Goal: Navigation & Orientation: Find specific page/section

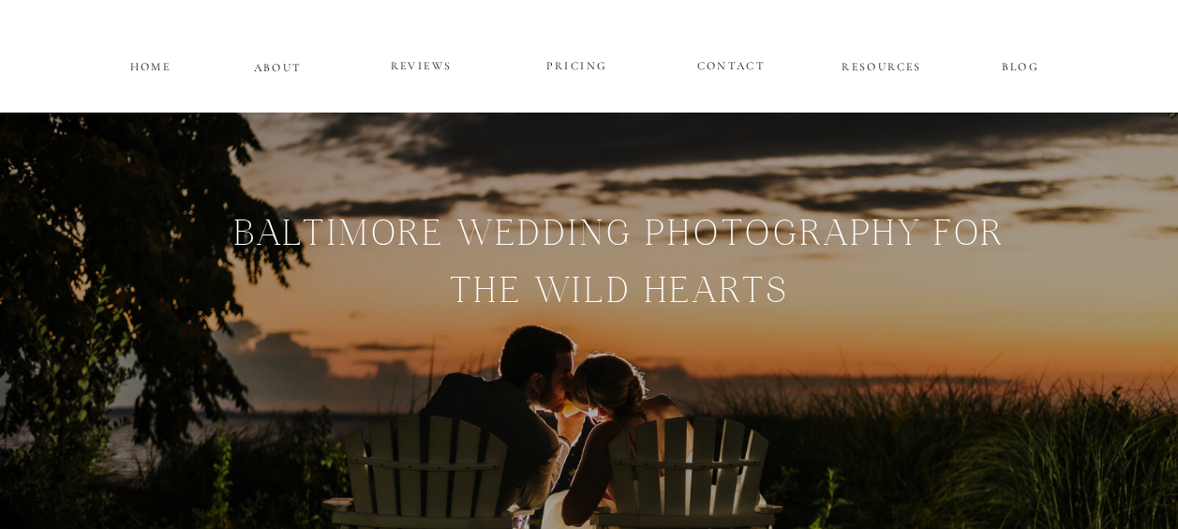
click at [584, 61] on p "PRICING" at bounding box center [577, 66] width 112 height 22
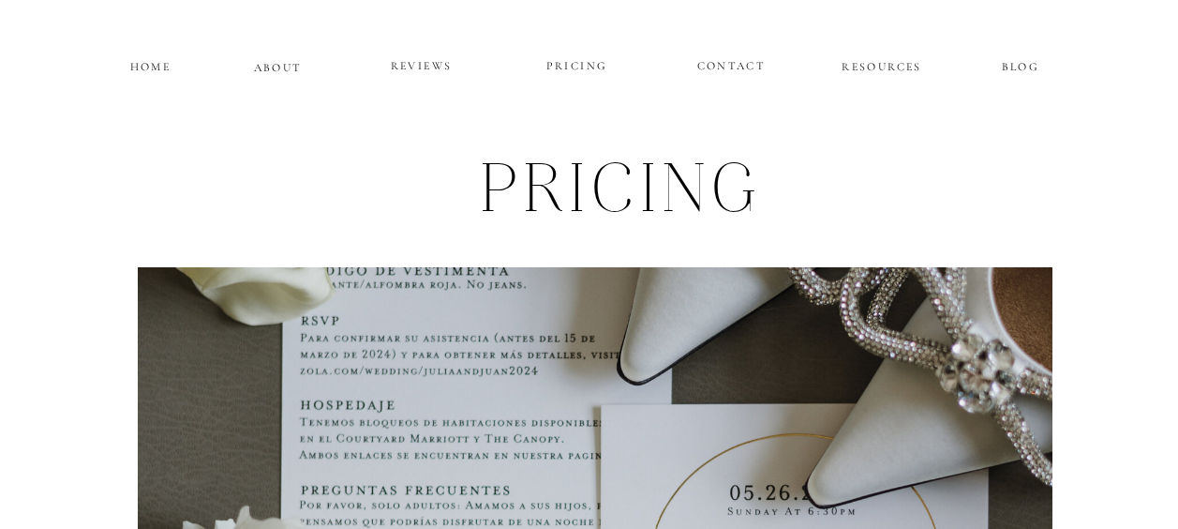
click at [432, 61] on p "REVIEWS" at bounding box center [422, 66] width 112 height 22
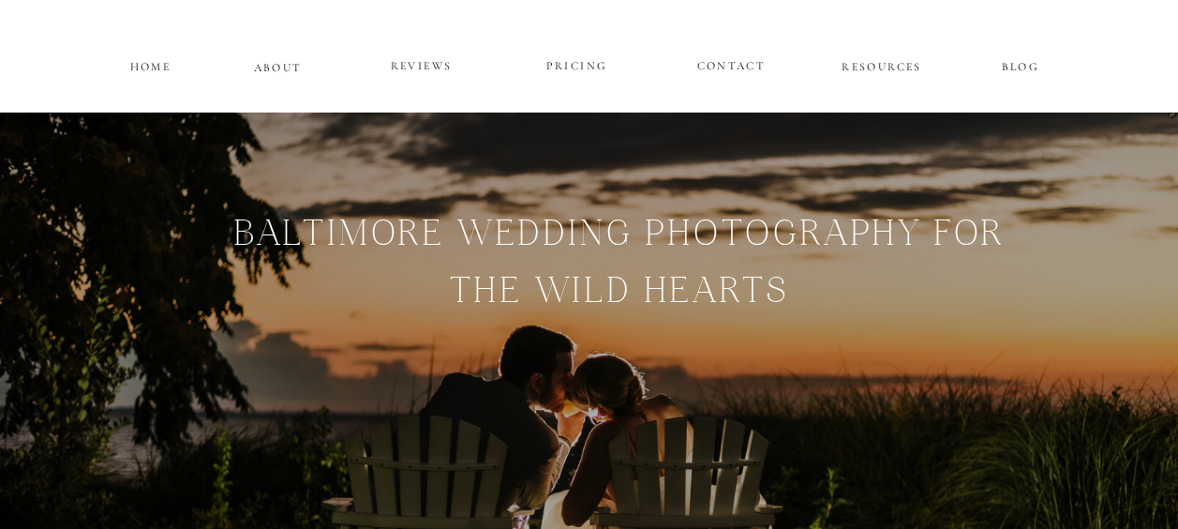
click at [876, 69] on p "RESOURCES" at bounding box center [882, 64] width 85 height 16
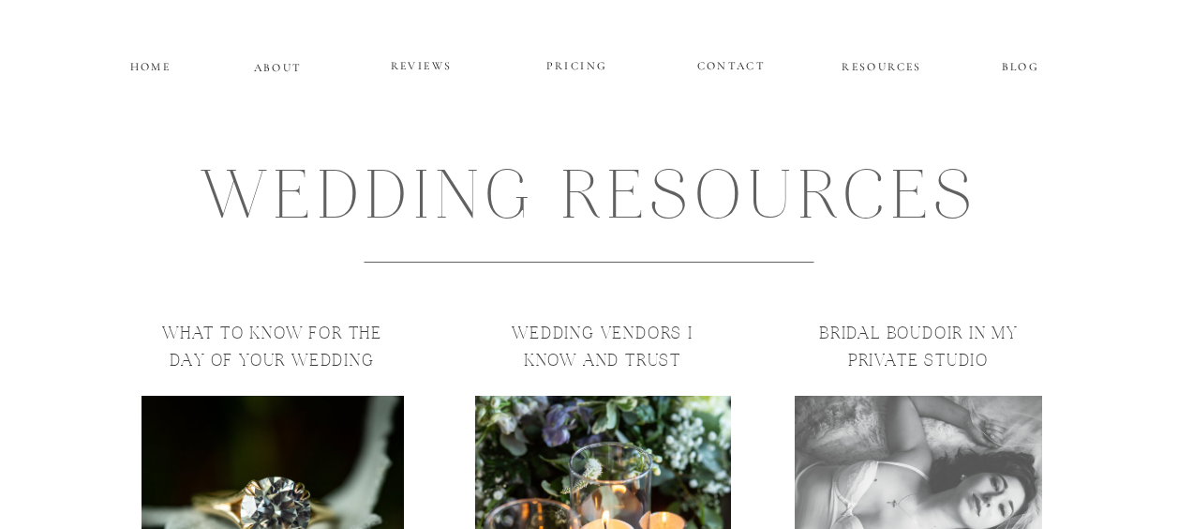
click at [150, 65] on p "HOME" at bounding box center [150, 64] width 47 height 16
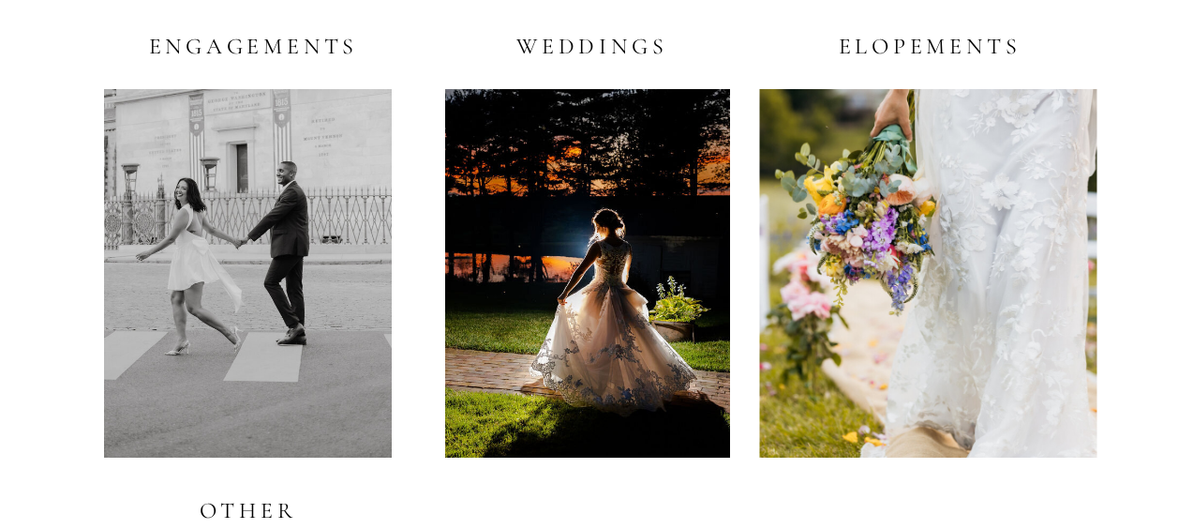
scroll to position [3713, 0]
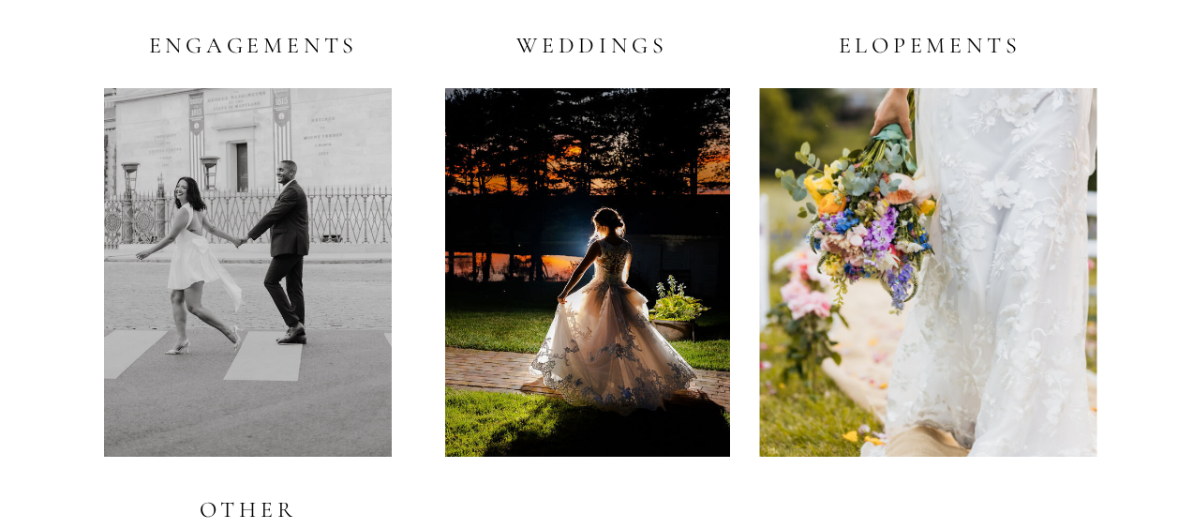
click at [585, 249] on div at bounding box center [587, 272] width 285 height 368
click at [619, 40] on h2 "Weddings" at bounding box center [588, 44] width 160 height 23
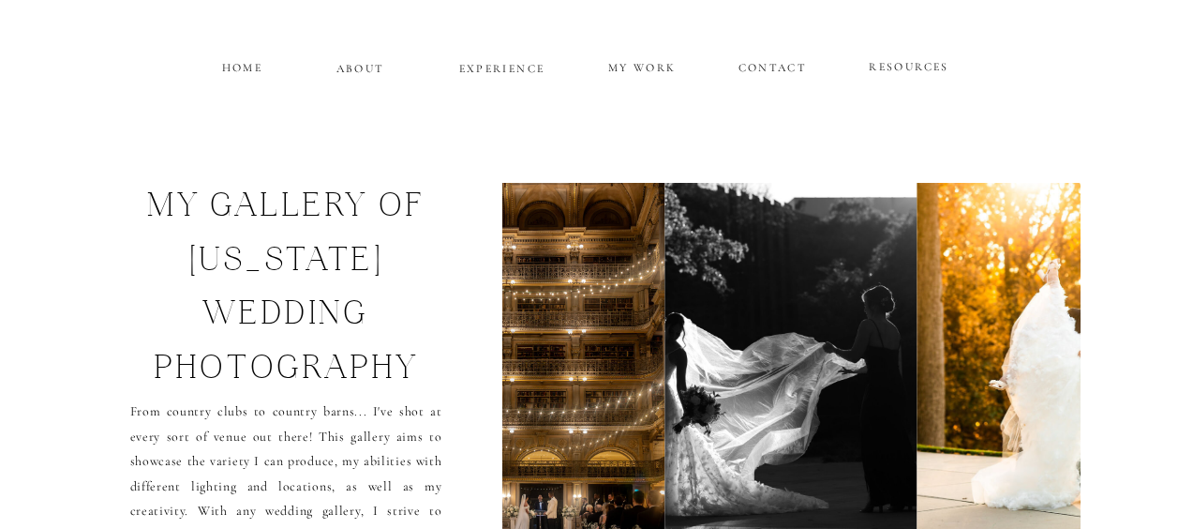
click at [627, 67] on p "MY WORK" at bounding box center [642, 65] width 72 height 17
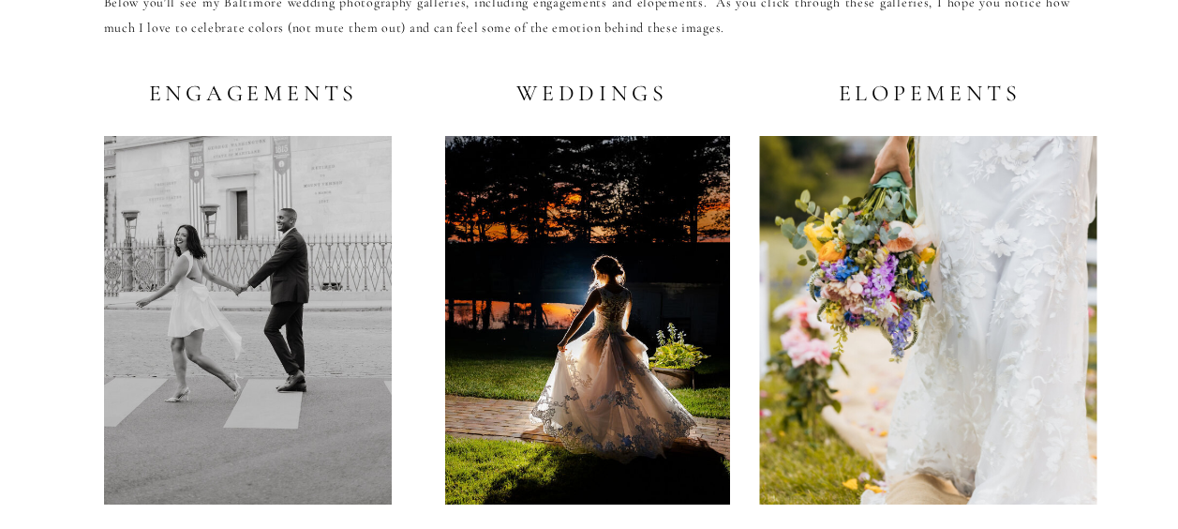
scroll to position [3664, 0]
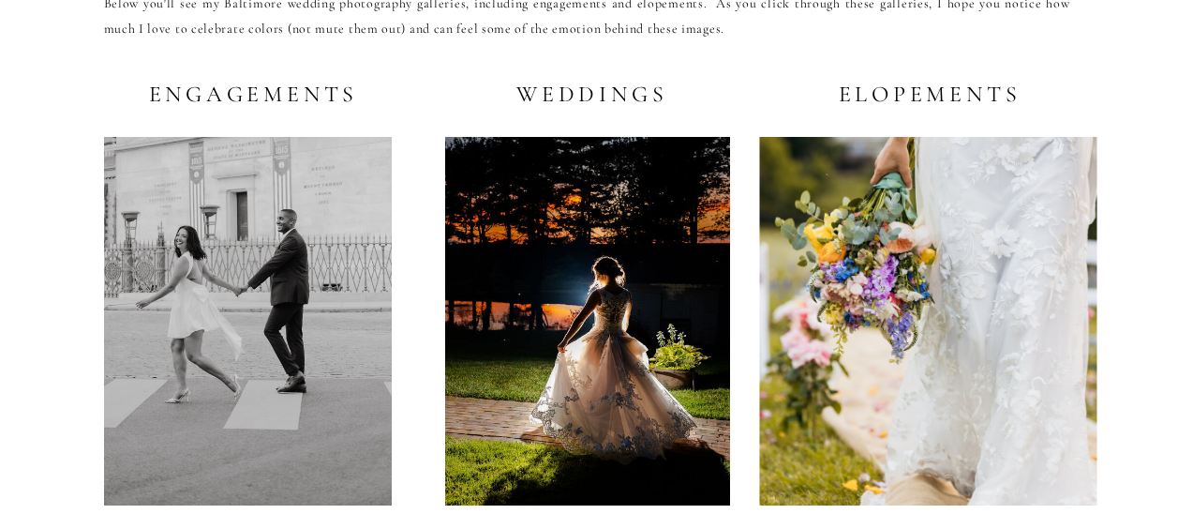
click at [533, 252] on div at bounding box center [587, 321] width 285 height 368
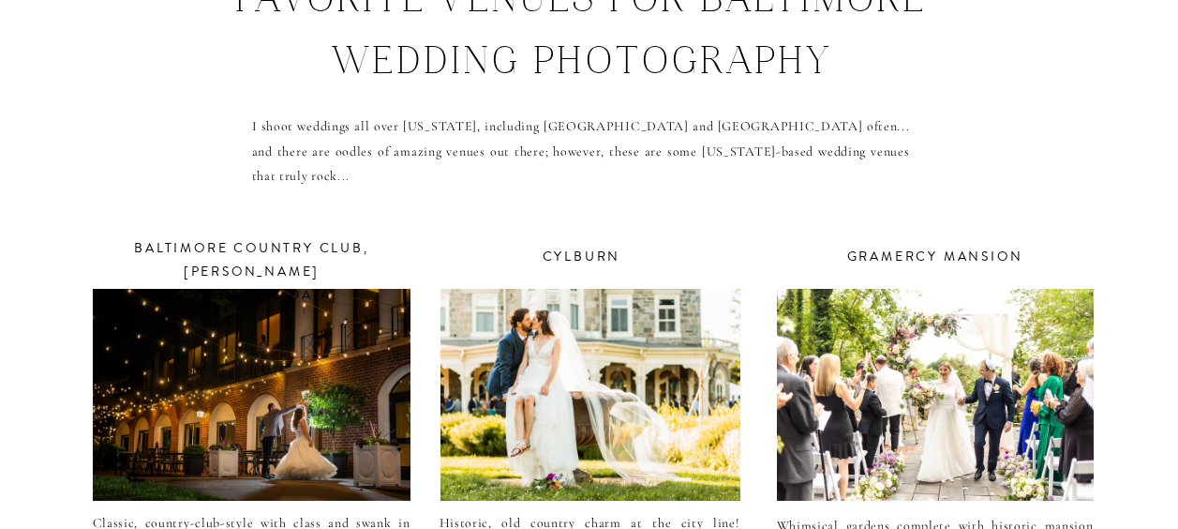
scroll to position [6834, 0]
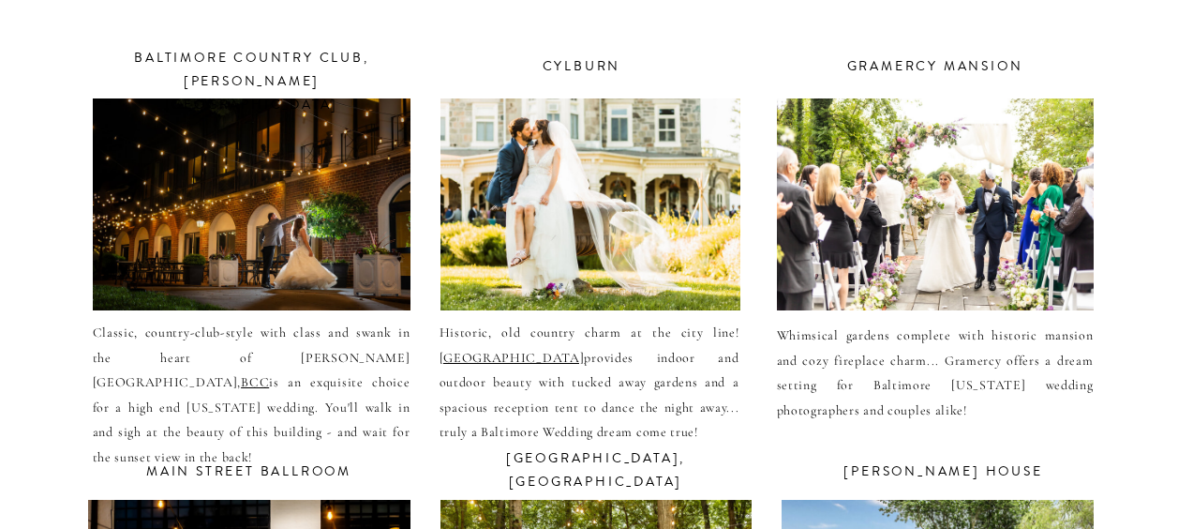
click at [936, 187] on div at bounding box center [935, 204] width 317 height 212
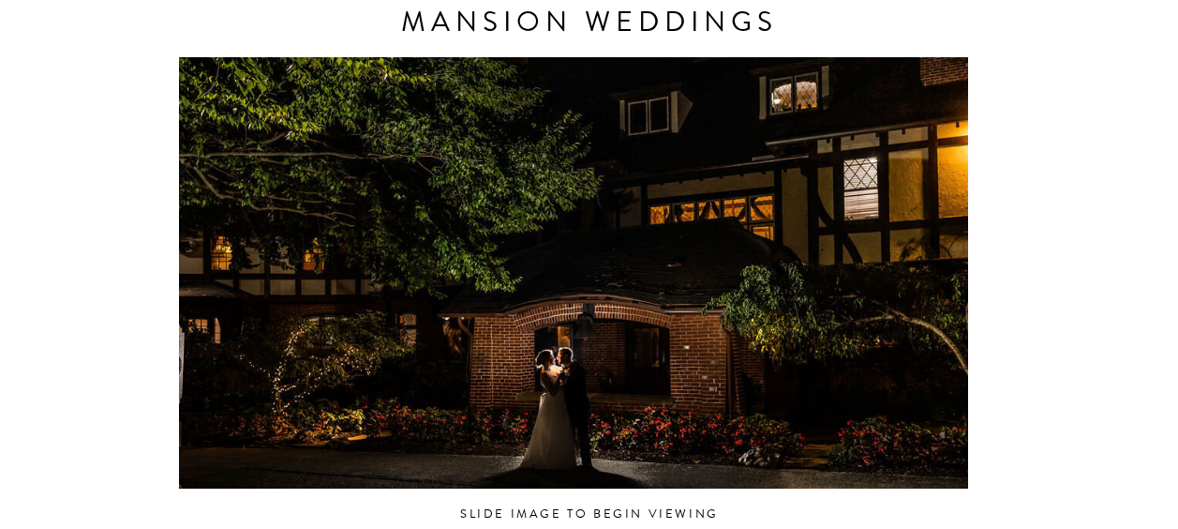
scroll to position [1050, 0]
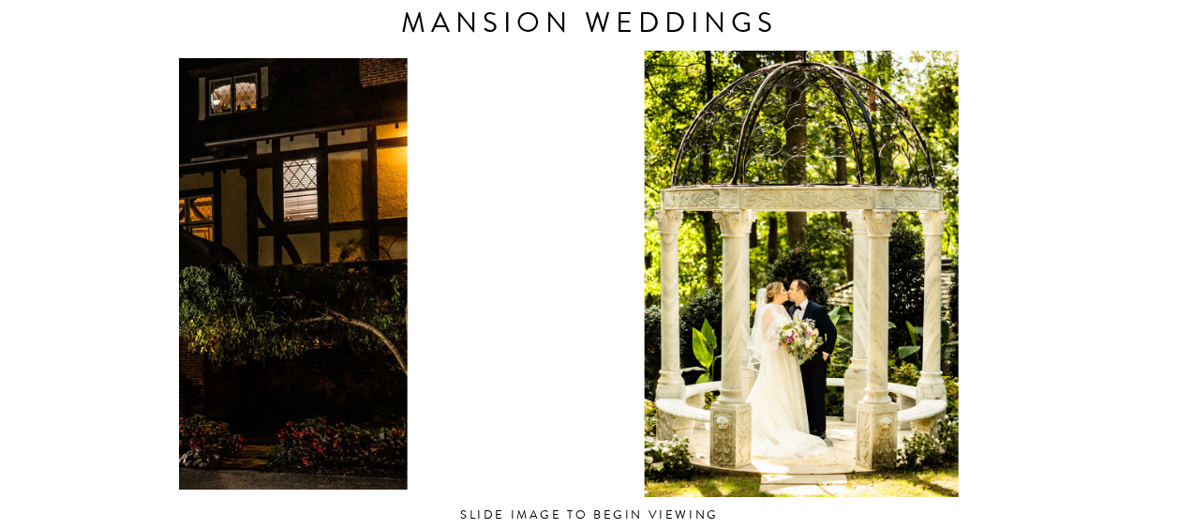
click at [0, 352] on html "CONTACT REVIEWS ABOUT HOME RESOURCES BLOG PRICING gramercy mansion Weddings Tuc…" at bounding box center [589, 121] width 1178 height 2343
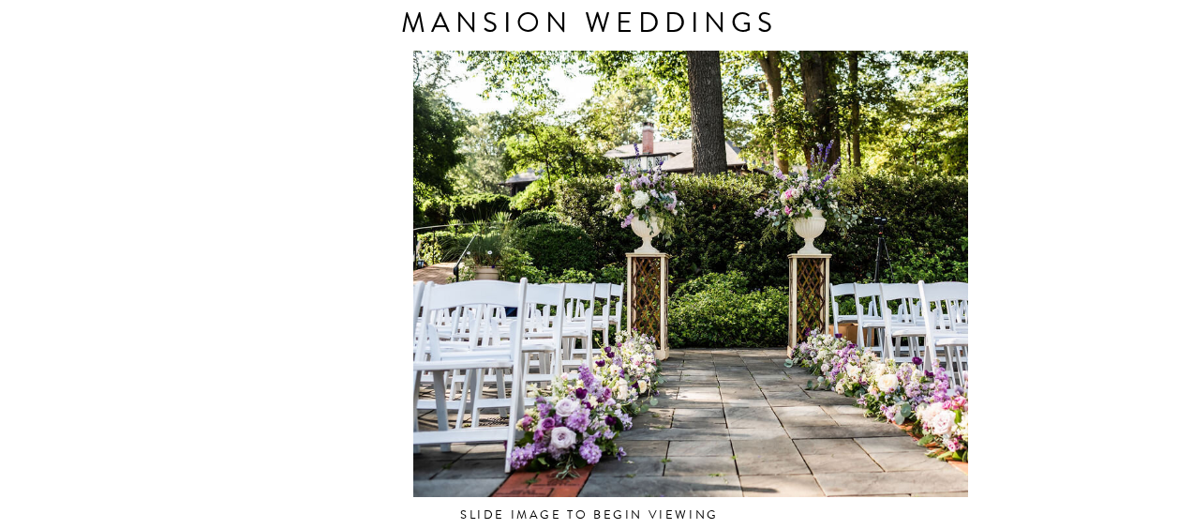
click at [0, 326] on html "CONTACT REVIEWS ABOUT HOME RESOURCES BLOG PRICING gramercy mansion Weddings Tuc…" at bounding box center [589, 121] width 1178 height 2343
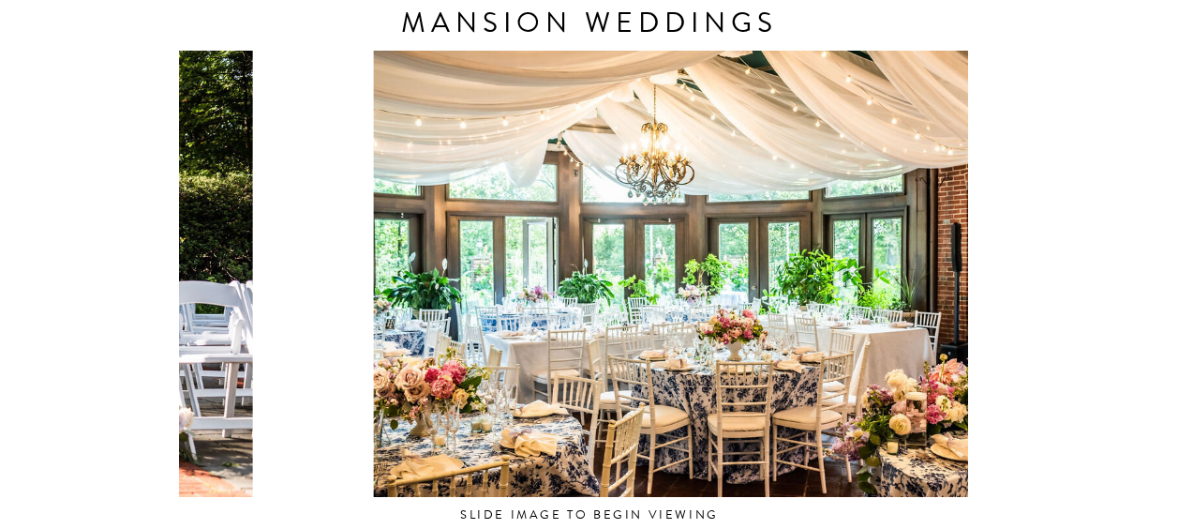
click at [0, 184] on html "CONTACT REVIEWS ABOUT HOME RESOURCES BLOG PRICING gramercy mansion Weddings Tuc…" at bounding box center [589, 121] width 1178 height 2343
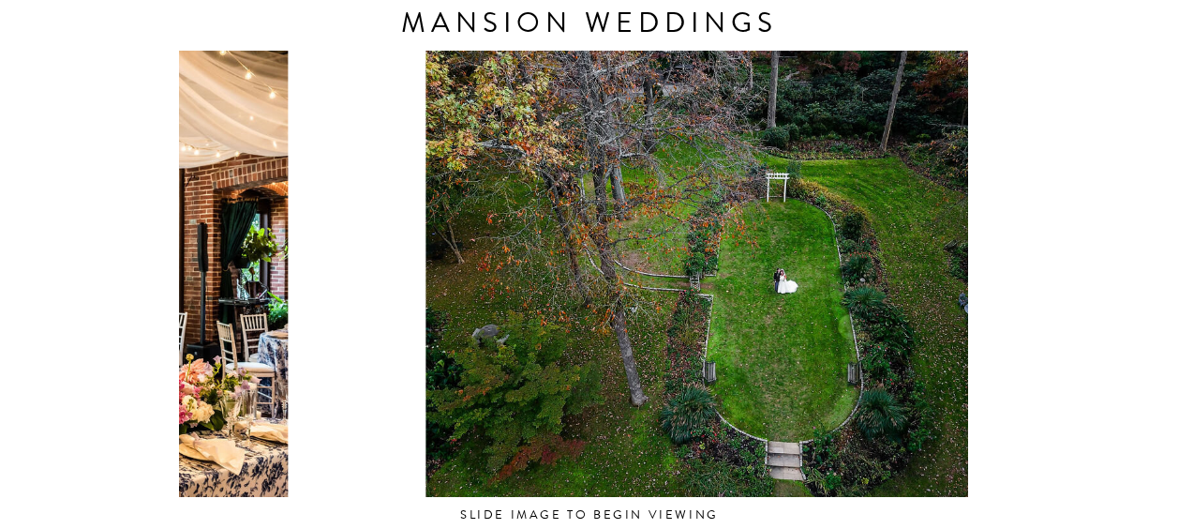
click at [0, 195] on html "CONTACT REVIEWS ABOUT HOME RESOURCES BLOG PRICING gramercy mansion Weddings Tuc…" at bounding box center [589, 121] width 1178 height 2343
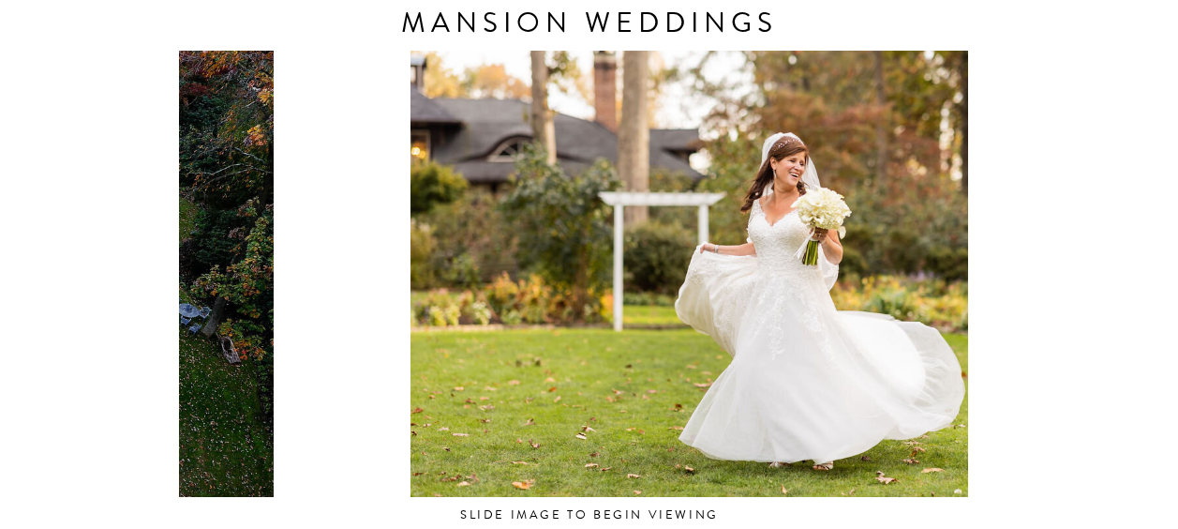
click at [0, 213] on html "CONTACT REVIEWS ABOUT HOME RESOURCES BLOG PRICING gramercy mansion Weddings Tuc…" at bounding box center [589, 121] width 1178 height 2343
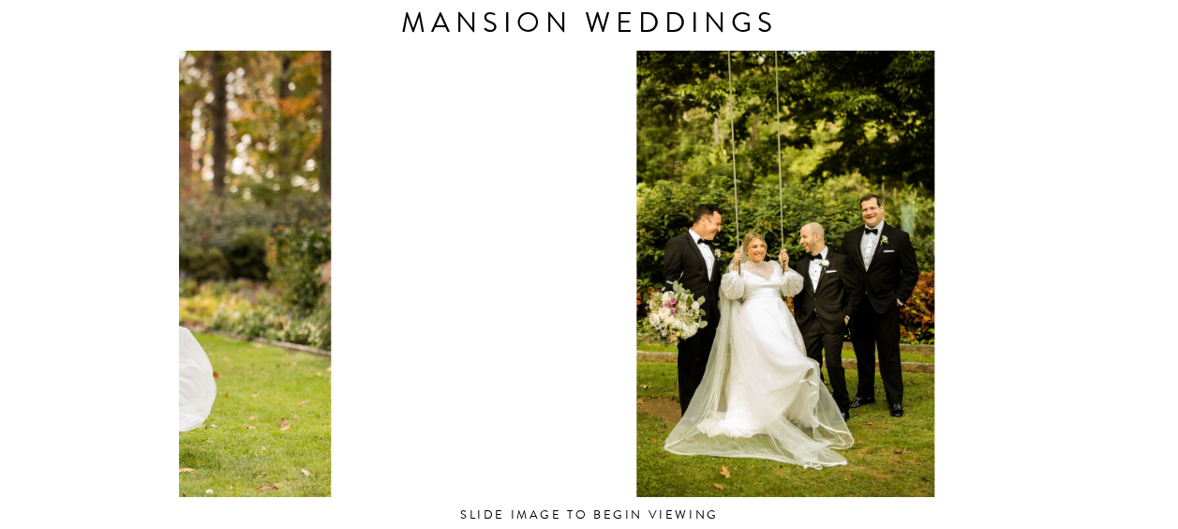
click at [0, 195] on html "CONTACT REVIEWS ABOUT HOME RESOURCES BLOG PRICING gramercy mansion Weddings Tuc…" at bounding box center [589, 121] width 1178 height 2343
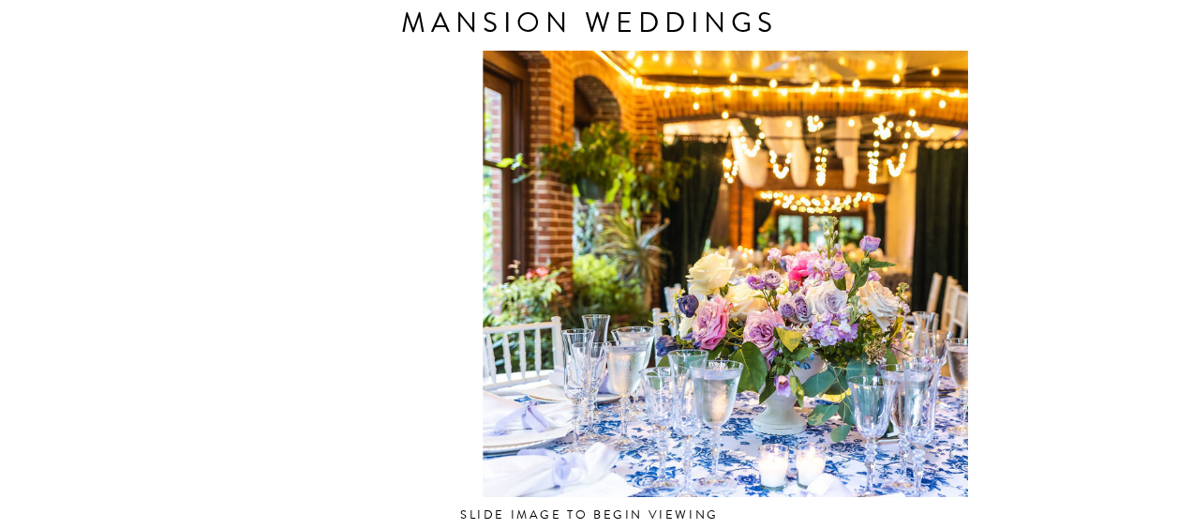
click at [0, 215] on html "CONTACT REVIEWS ABOUT HOME RESOURCES BLOG PRICING gramercy mansion Weddings Tuc…" at bounding box center [589, 121] width 1178 height 2343
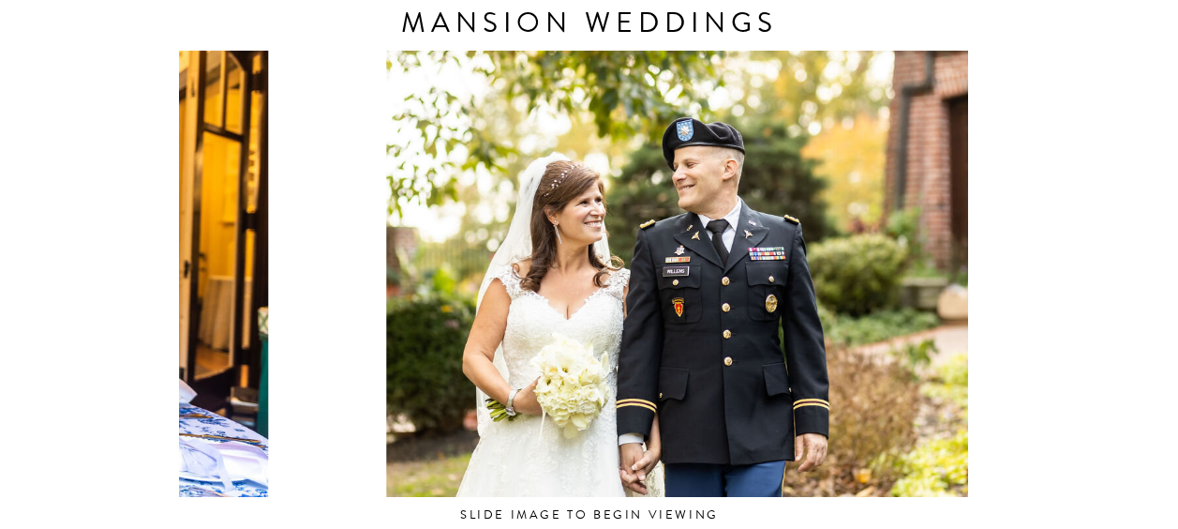
click at [0, 241] on html "CONTACT REVIEWS ABOUT HOME RESOURCES BLOG PRICING gramercy mansion Weddings Tuc…" at bounding box center [589, 121] width 1178 height 2343
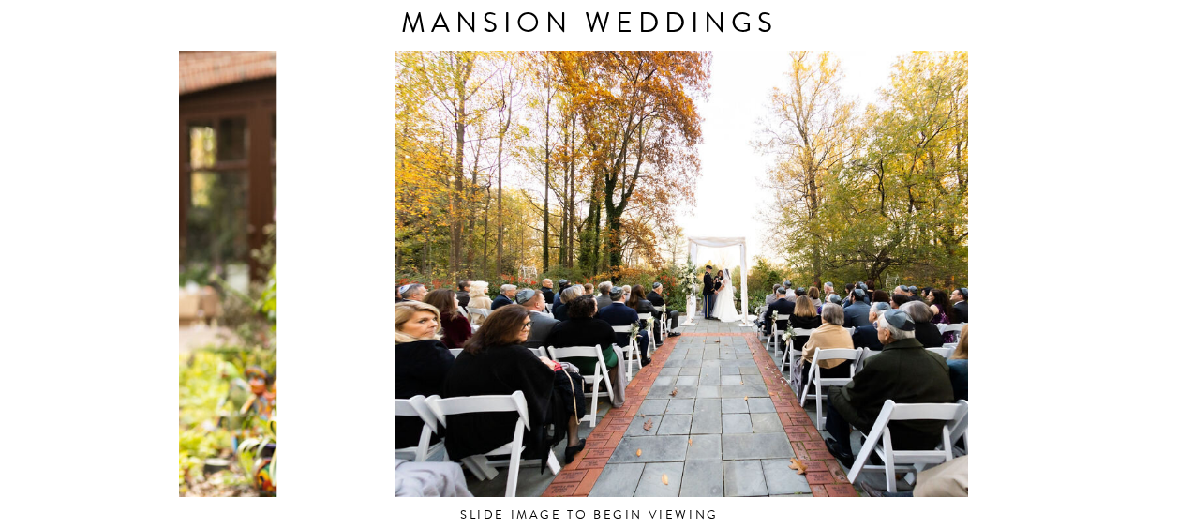
click at [0, 366] on html "CONTACT REVIEWS ABOUT HOME RESOURCES BLOG PRICING gramercy mansion Weddings Tuc…" at bounding box center [589, 121] width 1178 height 2343
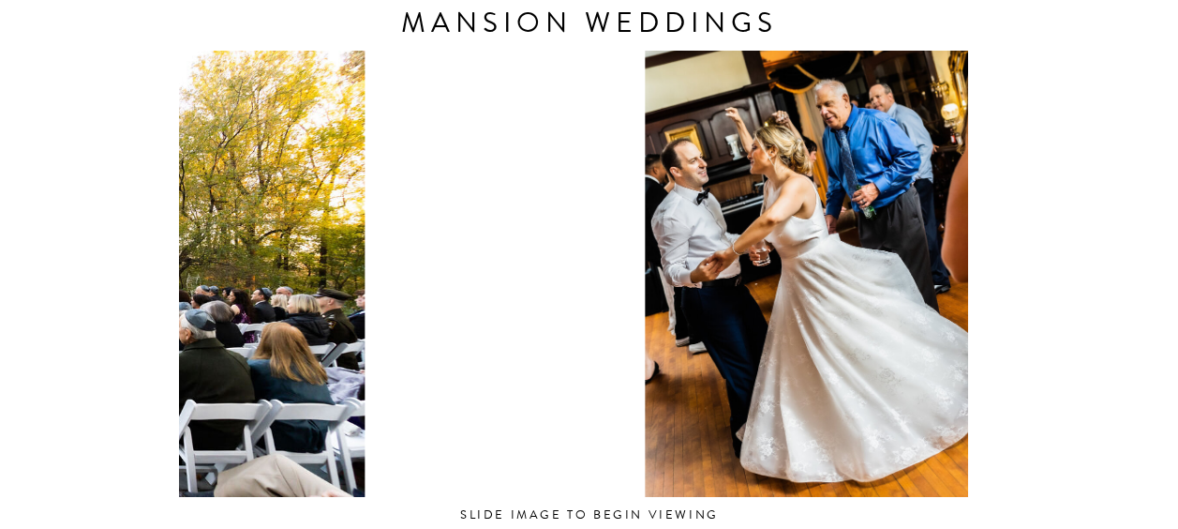
click at [0, 175] on html "CONTACT REVIEWS ABOUT HOME RESOURCES BLOG PRICING gramercy mansion Weddings Tuc…" at bounding box center [589, 121] width 1178 height 2343
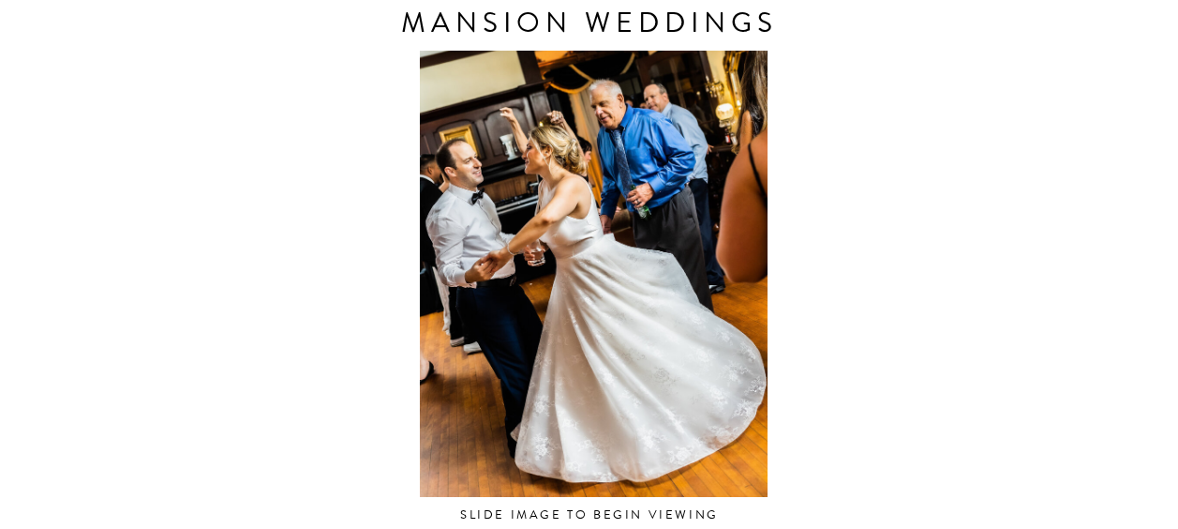
click at [600, 301] on div at bounding box center [593, 274] width 789 height 446
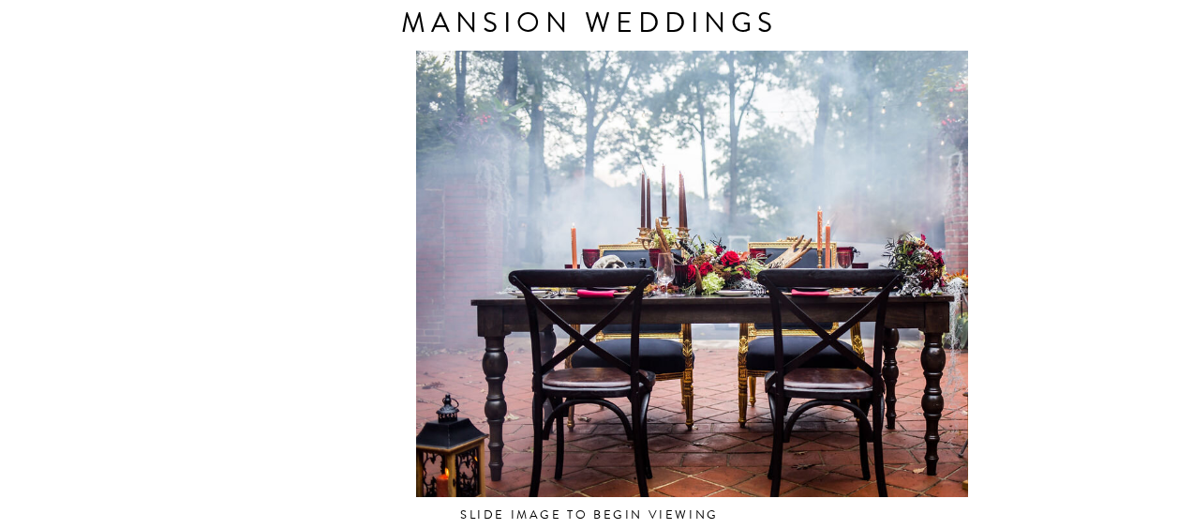
click at [0, 288] on html "CONTACT REVIEWS ABOUT HOME RESOURCES BLOG PRICING gramercy mansion Weddings Tuc…" at bounding box center [589, 121] width 1178 height 2343
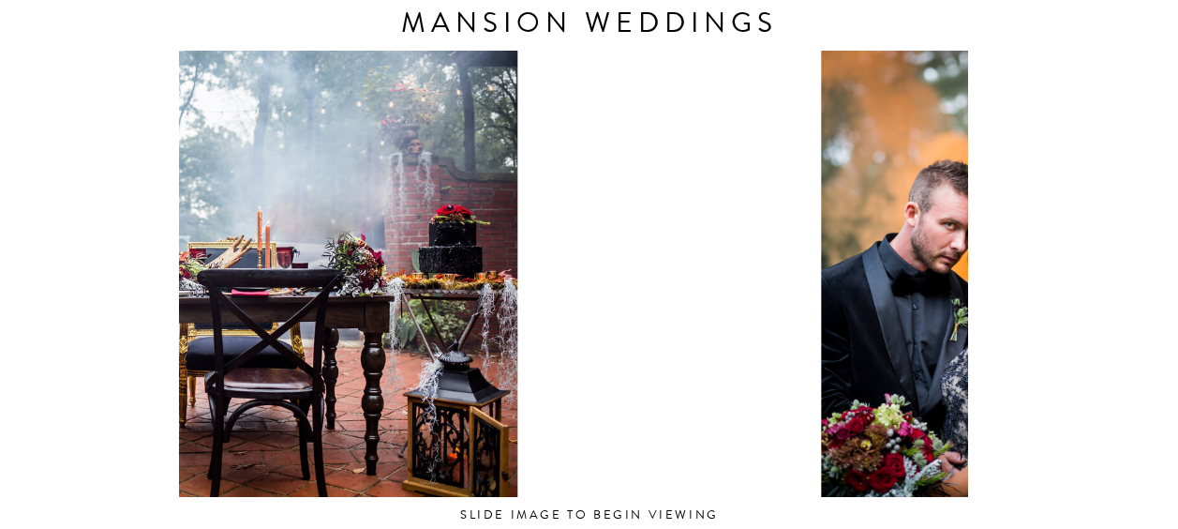
click at [39, 157] on div "CONTACT REVIEWS ABOUT HOME RESOURCES BLOG PRICING gramercy mansion Weddings Tuc…" at bounding box center [589, 121] width 1178 height 2343
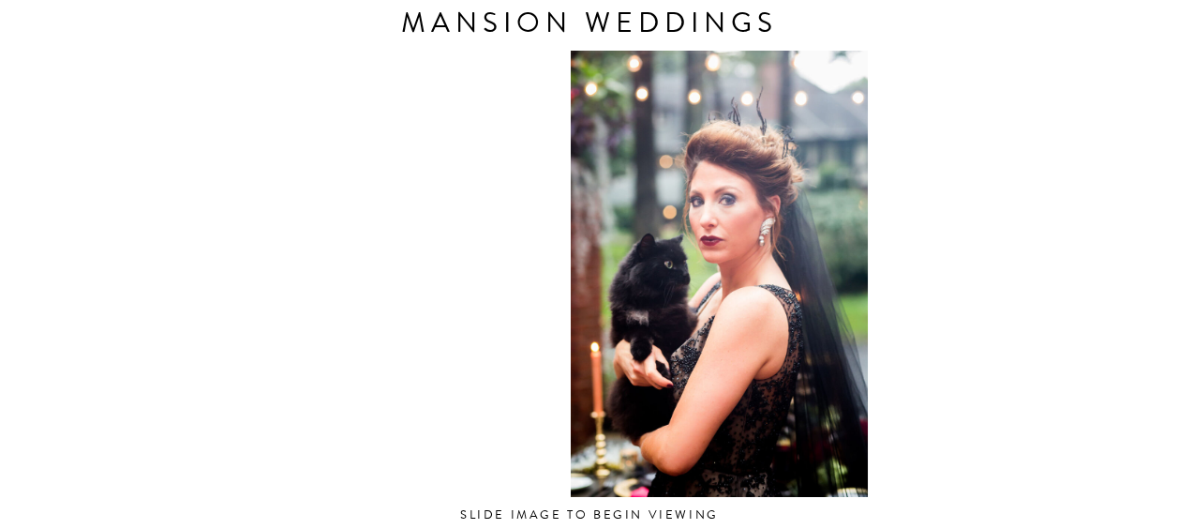
click at [0, 33] on html "CONTACT REVIEWS ABOUT HOME RESOURCES BLOG PRICING gramercy mansion Weddings Tuc…" at bounding box center [589, 121] width 1178 height 2343
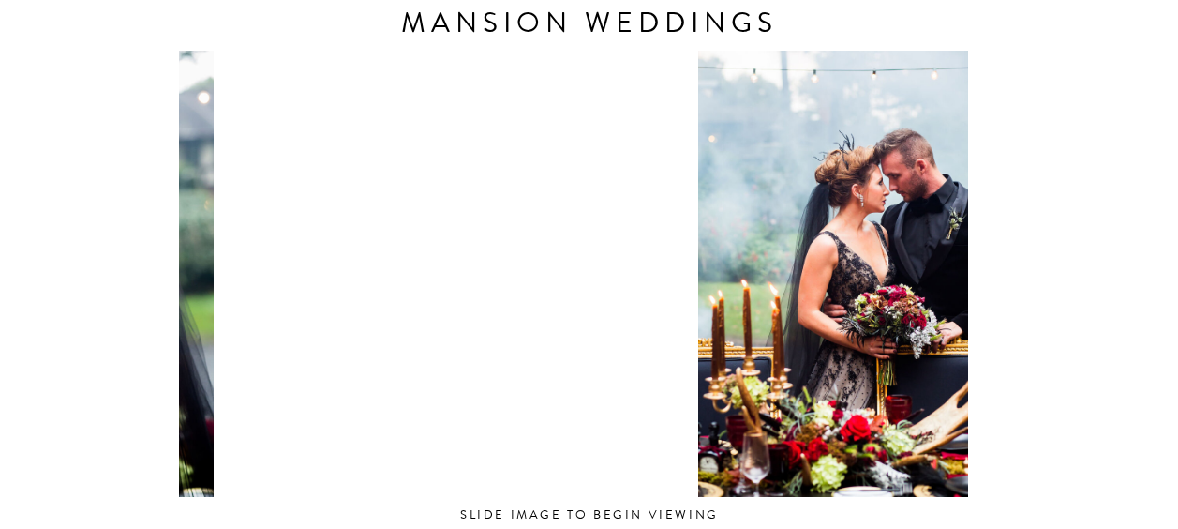
click at [0, 110] on html "CONTACT REVIEWS ABOUT HOME RESOURCES BLOG PRICING gramercy mansion Weddings Tuc…" at bounding box center [589, 121] width 1178 height 2343
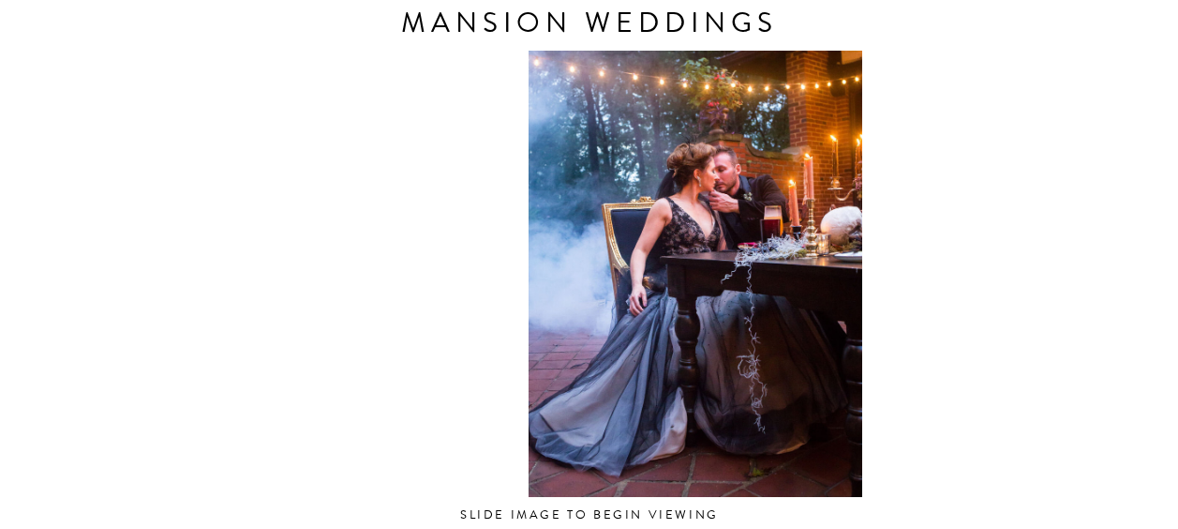
click at [0, 227] on html "CONTACT REVIEWS ABOUT HOME RESOURCES BLOG PRICING gramercy mansion Weddings Tuc…" at bounding box center [589, 121] width 1178 height 2343
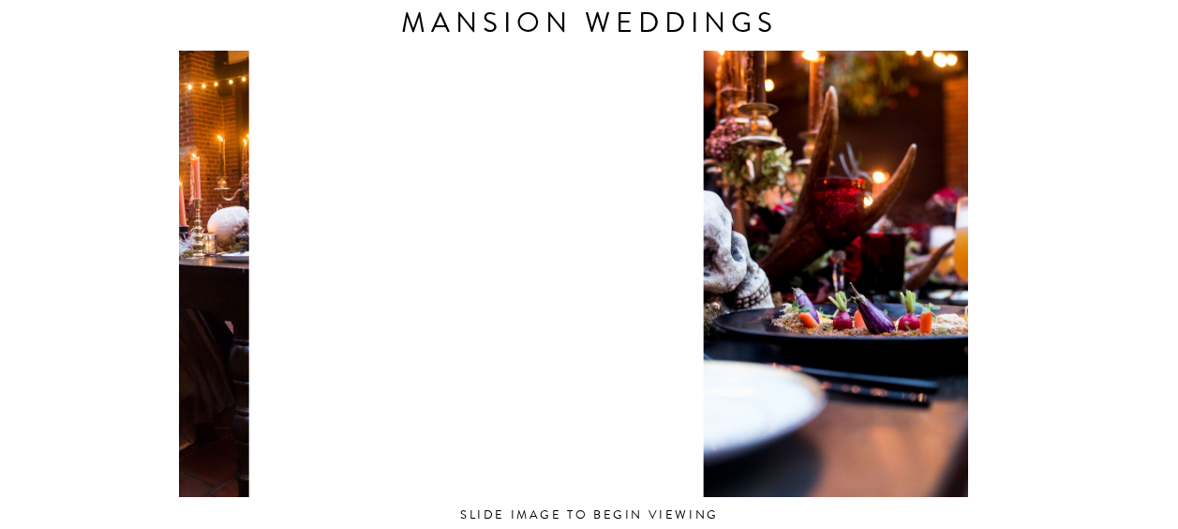
click at [2, 281] on div "CONTACT REVIEWS ABOUT HOME RESOURCES BLOG PRICING gramercy mansion Weddings Tuc…" at bounding box center [589, 121] width 1178 height 2343
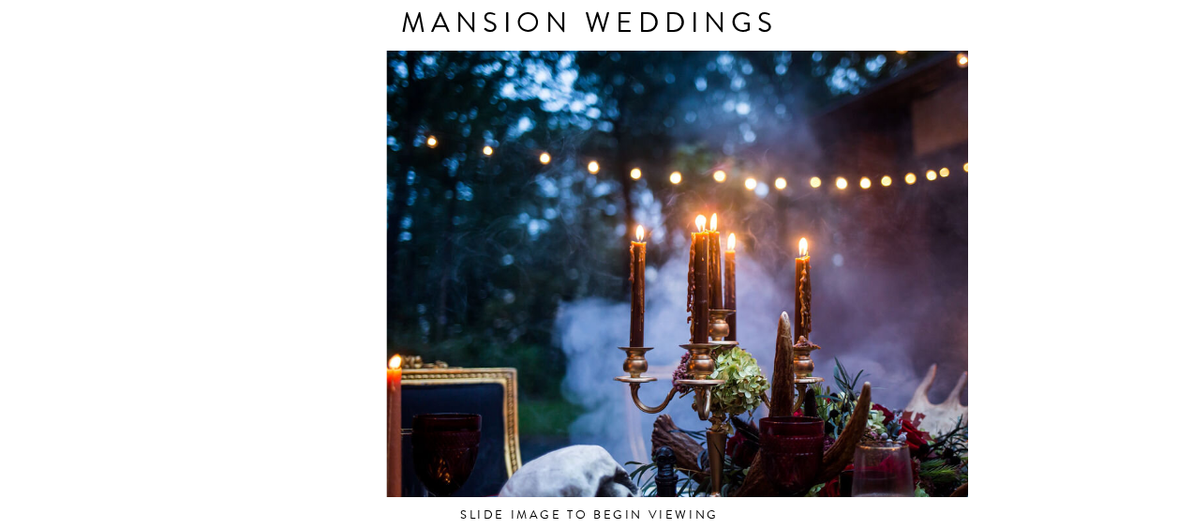
click at [31, 308] on div "CONTACT REVIEWS ABOUT HOME RESOURCES BLOG PRICING gramercy mansion Weddings Tuc…" at bounding box center [589, 121] width 1178 height 2343
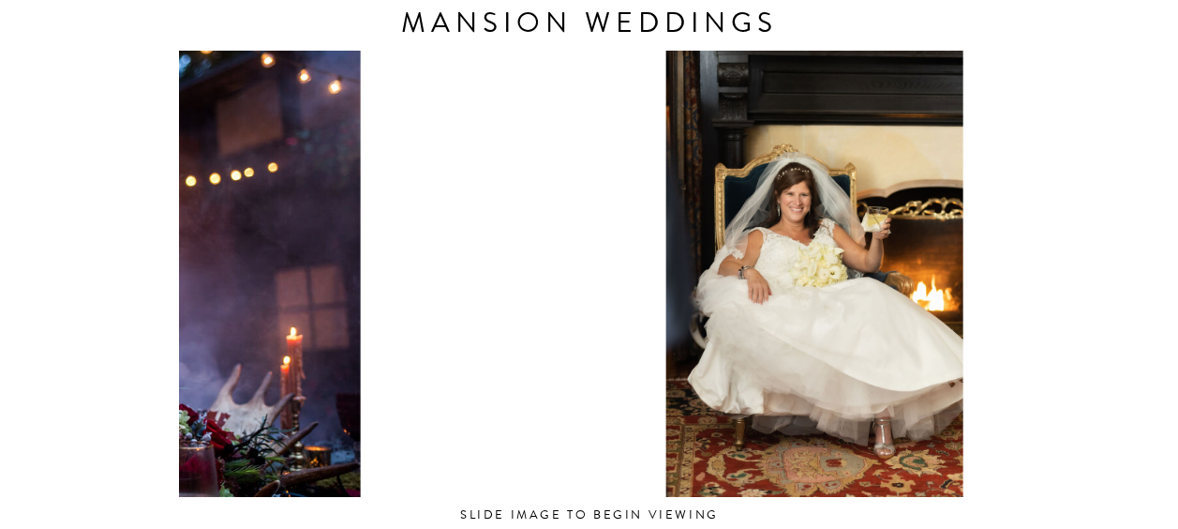
click at [0, 243] on html "CONTACT REVIEWS ABOUT HOME RESOURCES BLOG PRICING gramercy mansion Weddings Tuc…" at bounding box center [589, 121] width 1178 height 2343
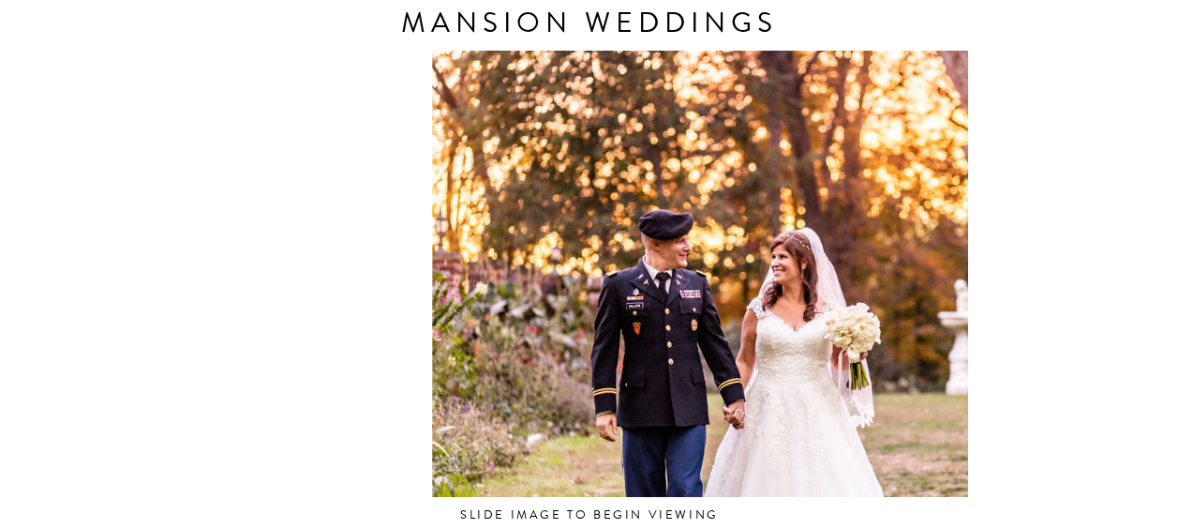
click at [0, 292] on html "CONTACT REVIEWS ABOUT HOME RESOURCES BLOG PRICING gramercy mansion Weddings Tuc…" at bounding box center [589, 121] width 1178 height 2343
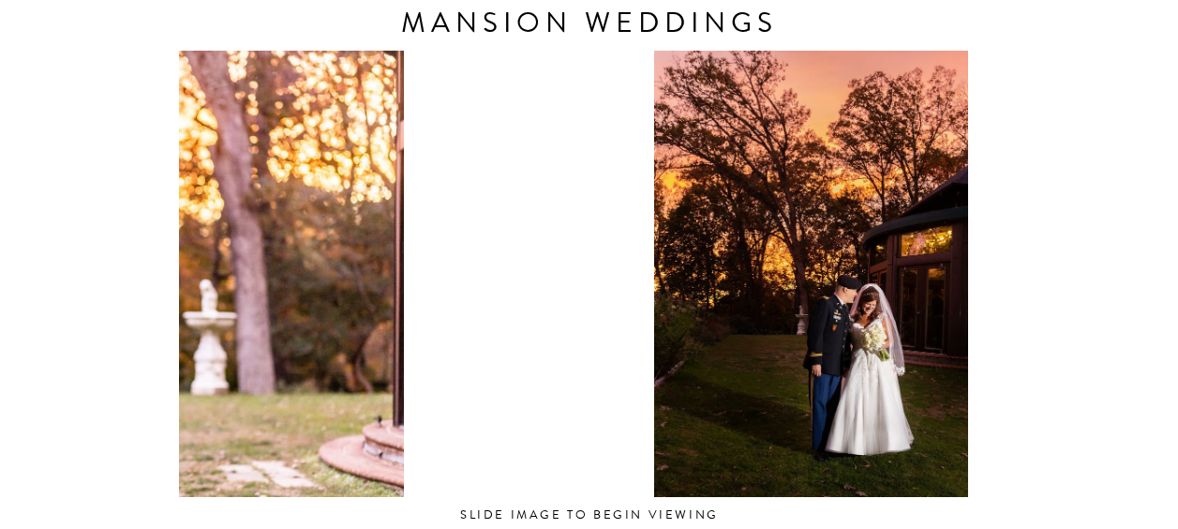
click at [0, 142] on html "CONTACT REVIEWS ABOUT HOME RESOURCES BLOG PRICING gramercy mansion Weddings Tuc…" at bounding box center [589, 121] width 1178 height 2343
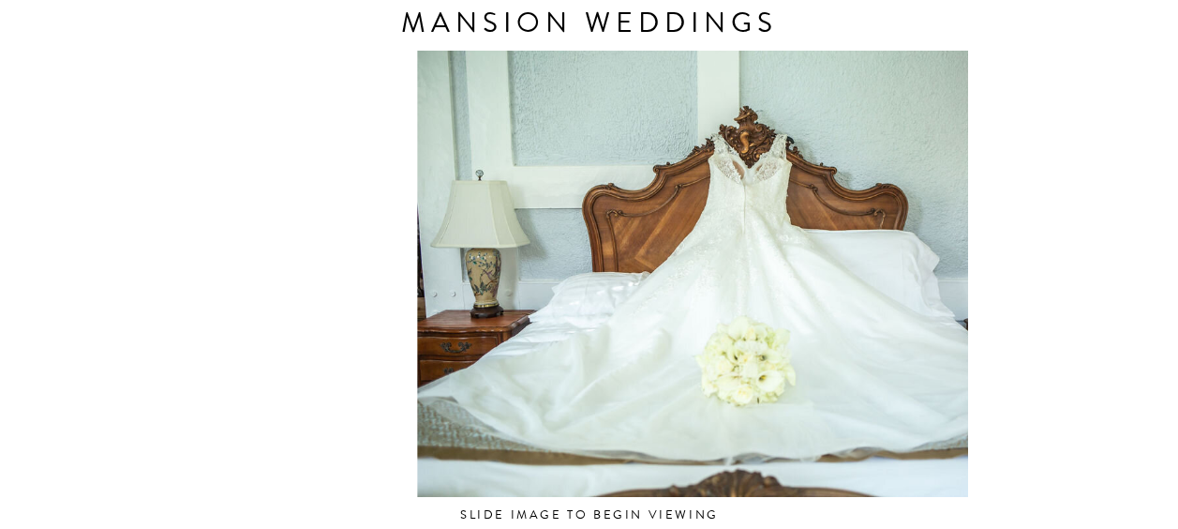
click at [0, 136] on html "CONTACT REVIEWS ABOUT HOME RESOURCES BLOG PRICING gramercy mansion Weddings Tuc…" at bounding box center [589, 121] width 1178 height 2343
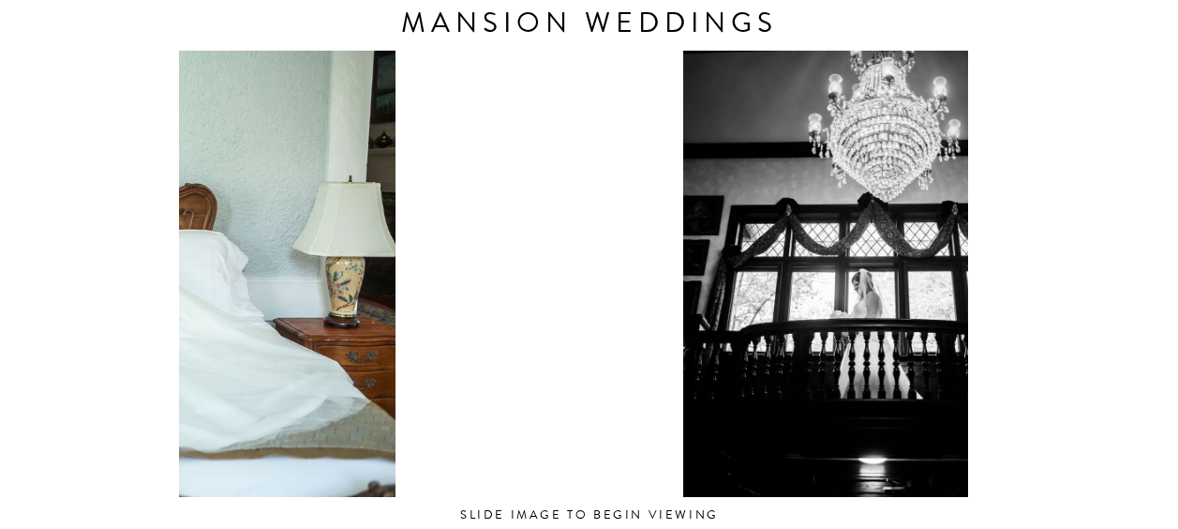
click at [0, 128] on html "CONTACT REVIEWS ABOUT HOME RESOURCES BLOG PRICING gramercy mansion Weddings Tuc…" at bounding box center [589, 121] width 1178 height 2343
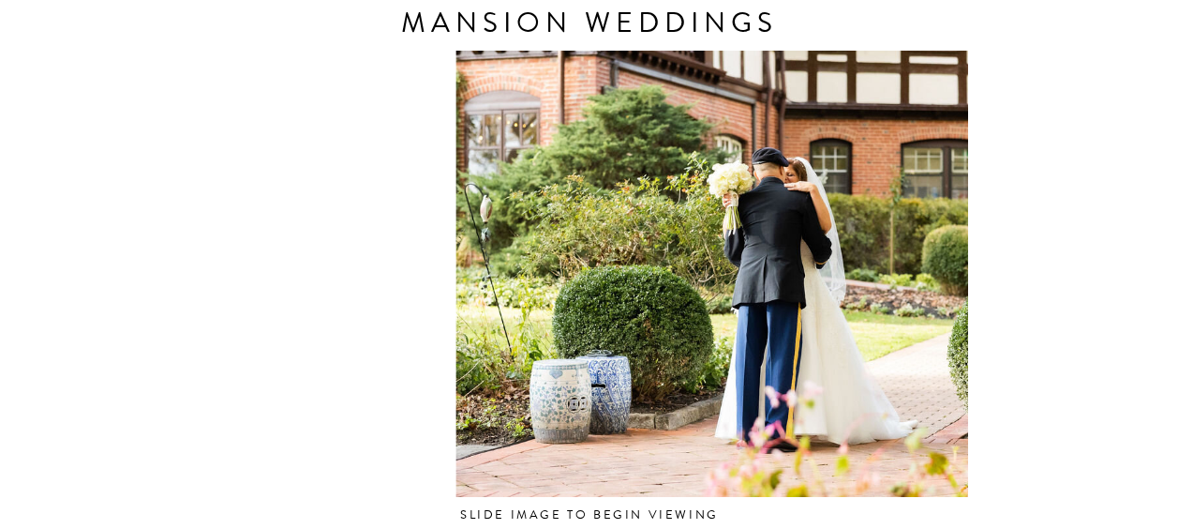
click at [0, 168] on html "CONTACT REVIEWS ABOUT HOME RESOURCES BLOG PRICING gramercy mansion Weddings Tuc…" at bounding box center [589, 121] width 1178 height 2343
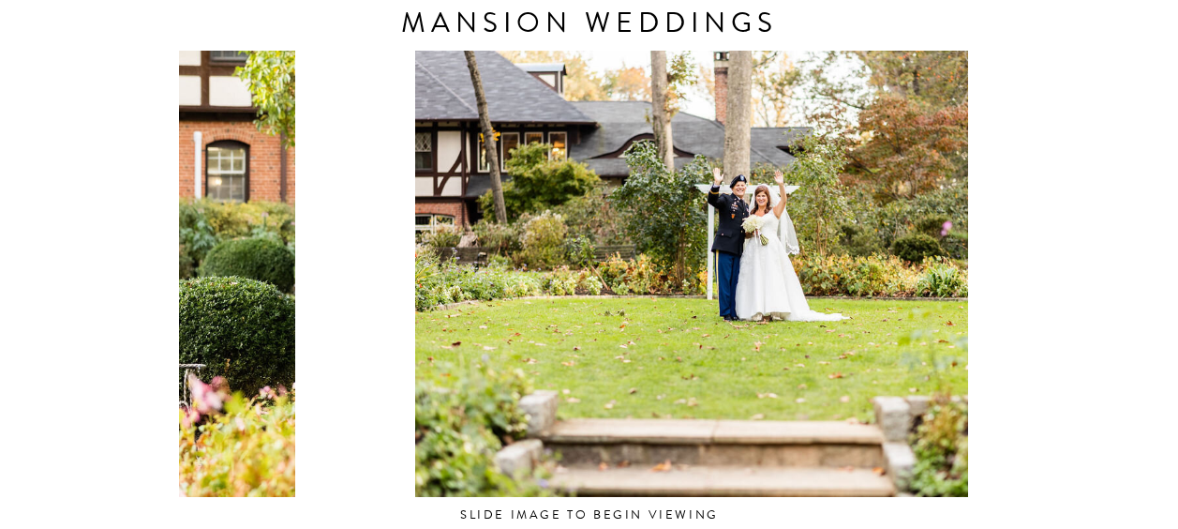
click at [0, 210] on html "CONTACT REVIEWS ABOUT HOME RESOURCES BLOG PRICING gramercy mansion Weddings Tuc…" at bounding box center [589, 121] width 1178 height 2343
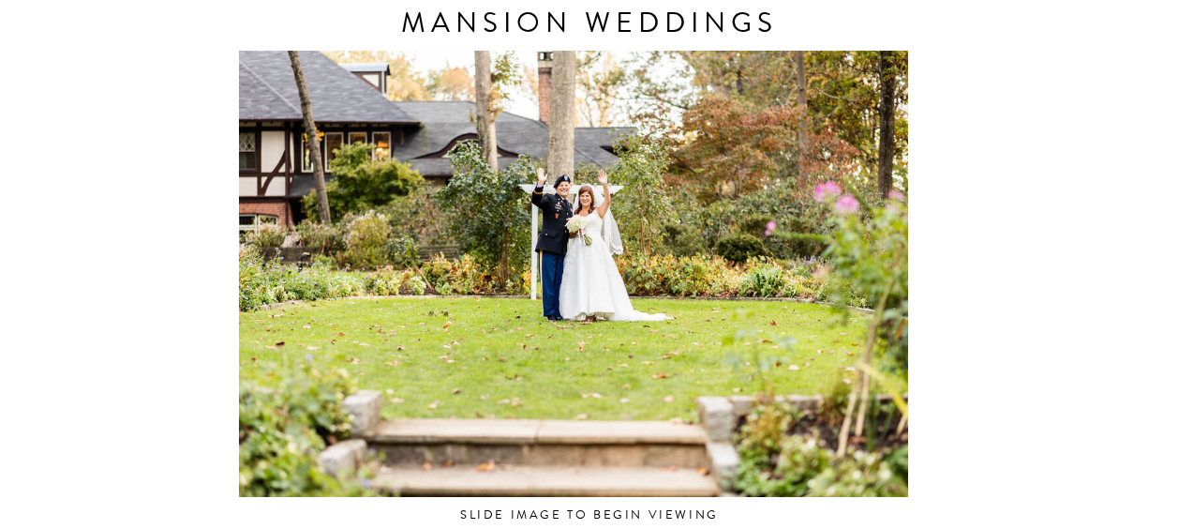
click at [681, 282] on div at bounding box center [573, 274] width 789 height 446
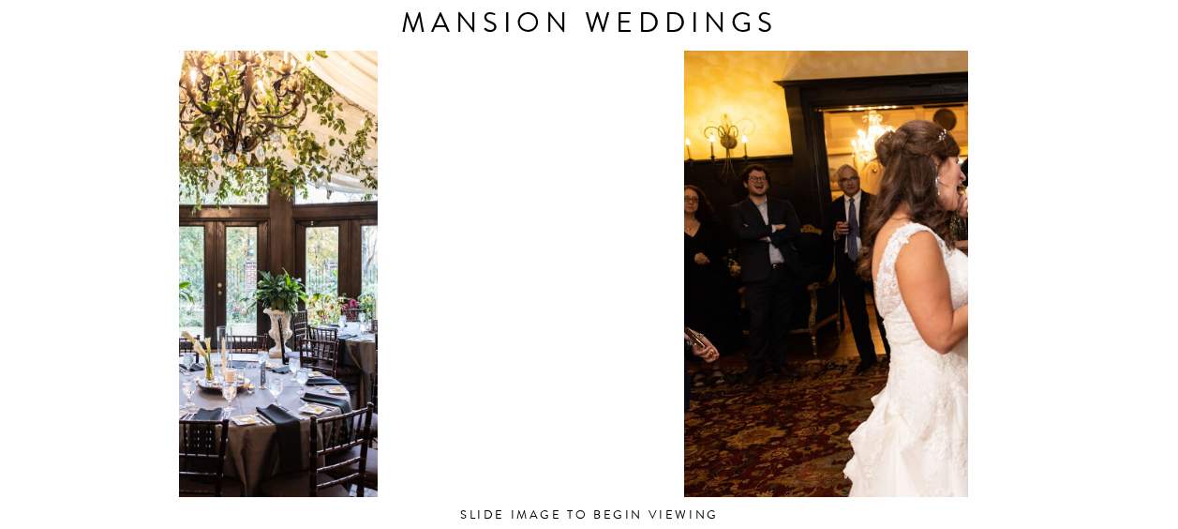
click at [42, 108] on div "CONTACT REVIEWS ABOUT HOME RESOURCES BLOG PRICING gramercy mansion Weddings Tuc…" at bounding box center [589, 121] width 1178 height 2343
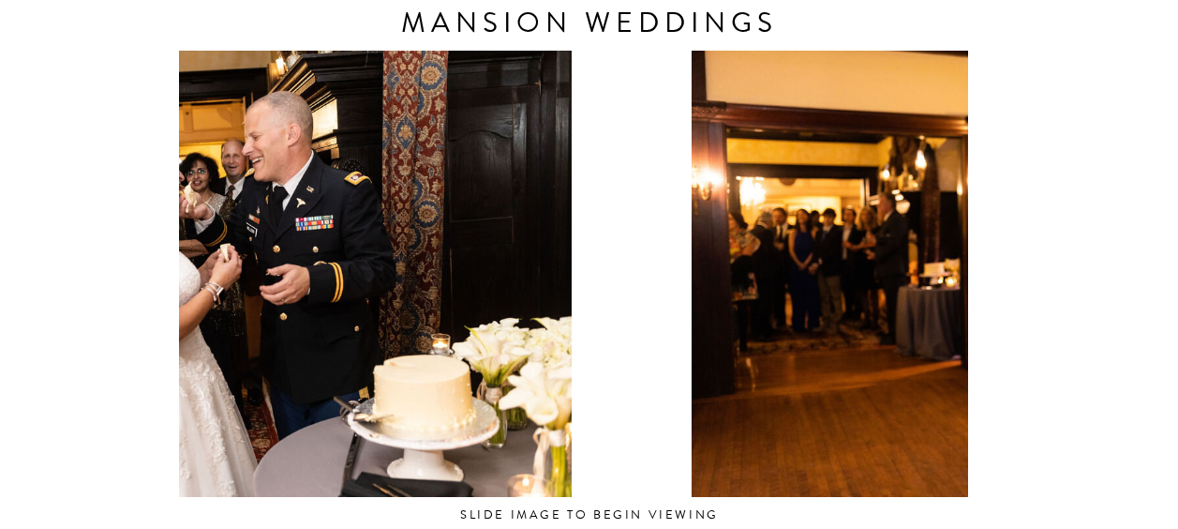
click at [10, 257] on div "CONTACT REVIEWS ABOUT HOME RESOURCES BLOG PRICING gramercy mansion Weddings Tuc…" at bounding box center [589, 121] width 1178 height 2343
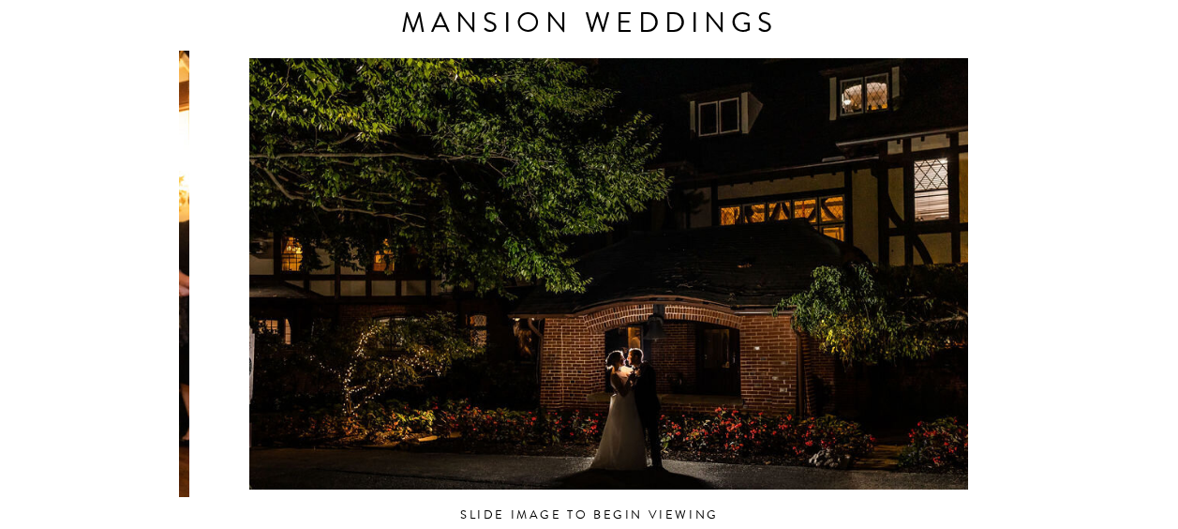
click at [57, 224] on div "CONTACT REVIEWS ABOUT HOME RESOURCES BLOG PRICING gramercy mansion Weddings Tuc…" at bounding box center [589, 121] width 1178 height 2343
